Goal: Transaction & Acquisition: Purchase product/service

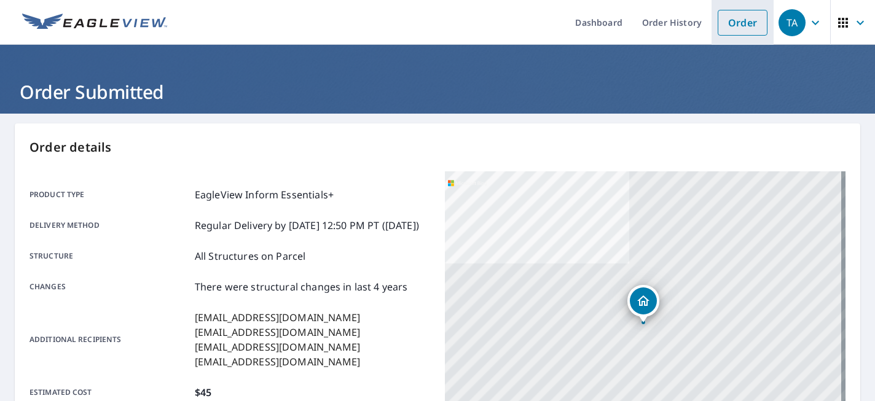
click at [724, 18] on link "Order" at bounding box center [743, 23] width 50 height 26
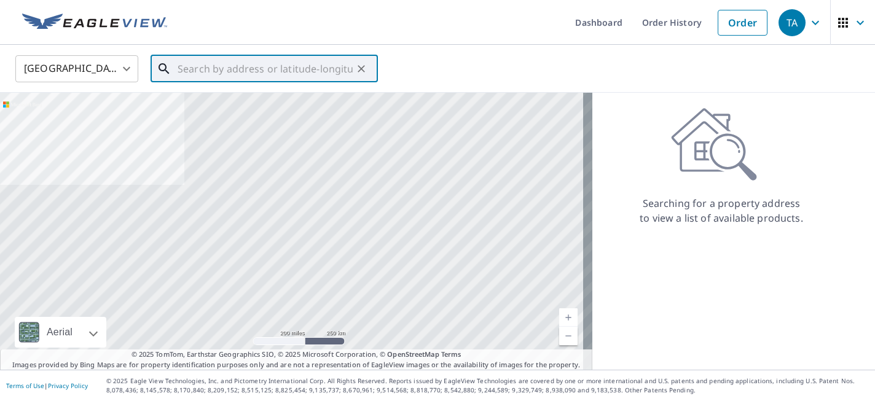
click at [274, 64] on input "text" at bounding box center [265, 69] width 175 height 34
paste input "[STREET_ADDRESS]"
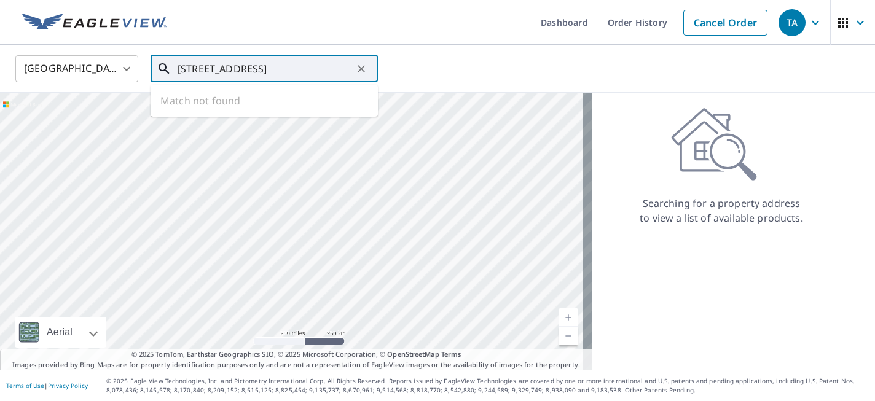
type input "[STREET_ADDRESS]"
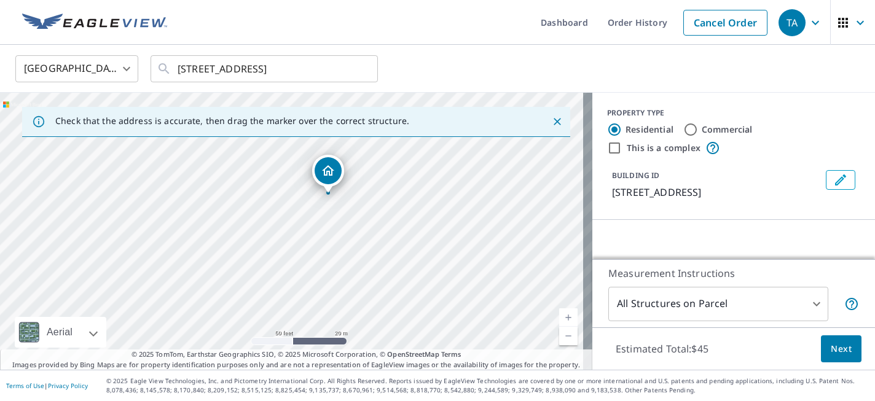
drag, startPoint x: 328, startPoint y: 251, endPoint x: 473, endPoint y: 318, distance: 159.6
click at [474, 319] on div "[STREET_ADDRESS]" at bounding box center [296, 231] width 593 height 277
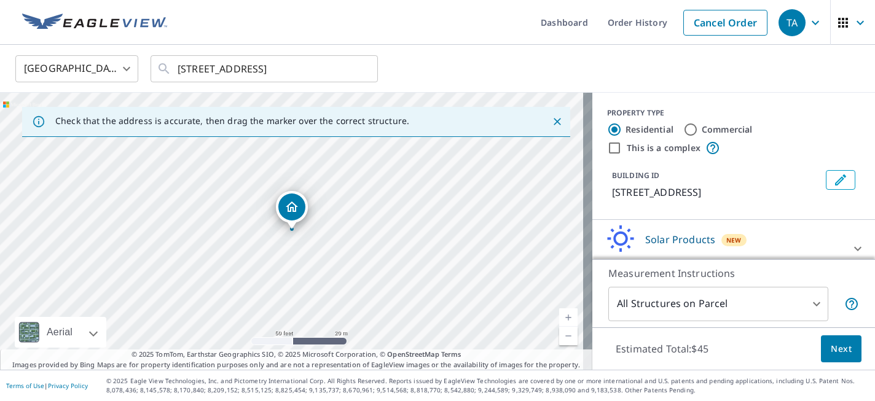
drag, startPoint x: 836, startPoint y: 248, endPoint x: 828, endPoint y: 247, distance: 8.0
click at [851, 247] on icon at bounding box center [858, 249] width 15 height 15
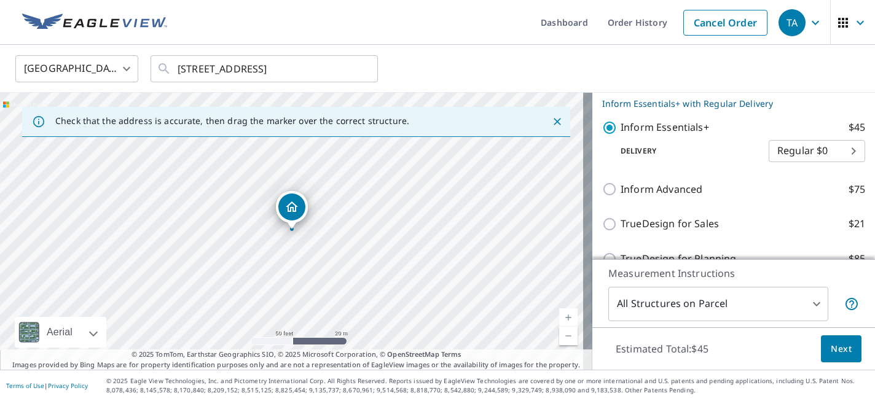
scroll to position [187, 0]
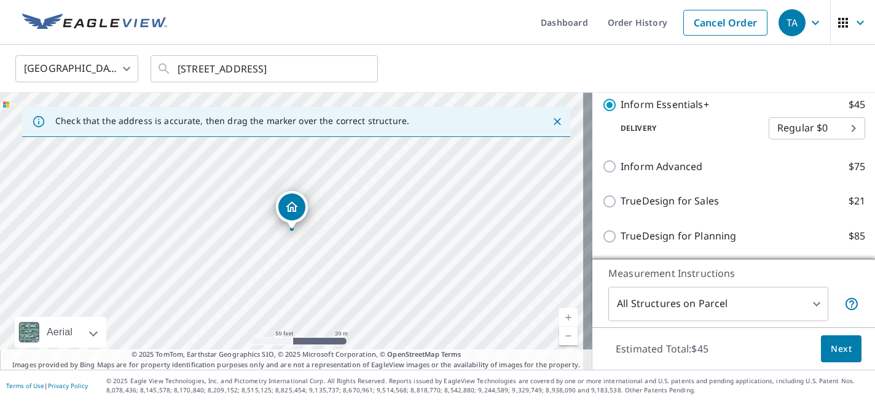
click at [831, 355] on span "Next" at bounding box center [841, 349] width 21 height 15
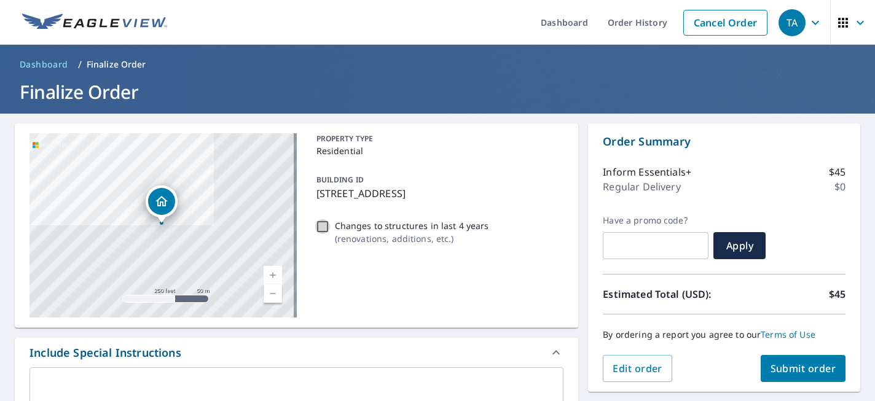
click at [320, 227] on input "Changes to structures in last 4 years ( renovations, additions, etc. )" at bounding box center [322, 226] width 15 height 15
checkbox input "true"
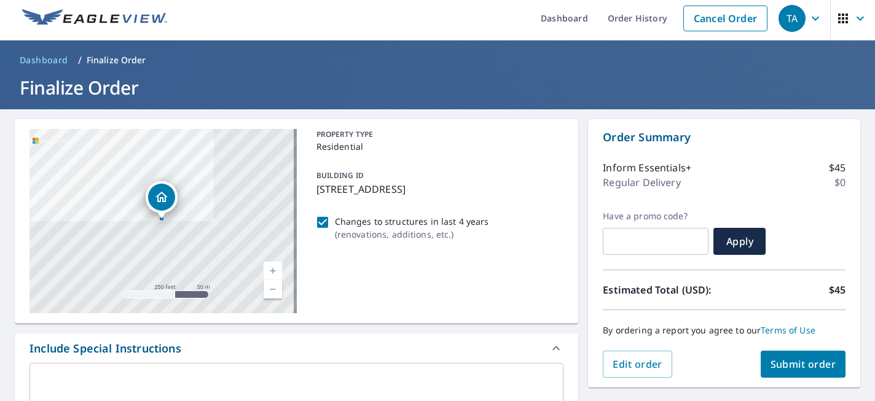
scroll to position [5, 0]
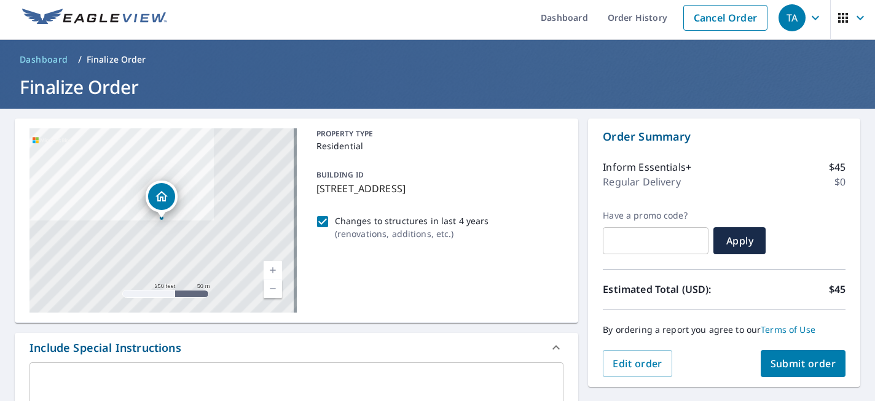
click at [789, 370] on span "Submit order" at bounding box center [804, 364] width 66 height 14
